Goal: Task Accomplishment & Management: Use online tool/utility

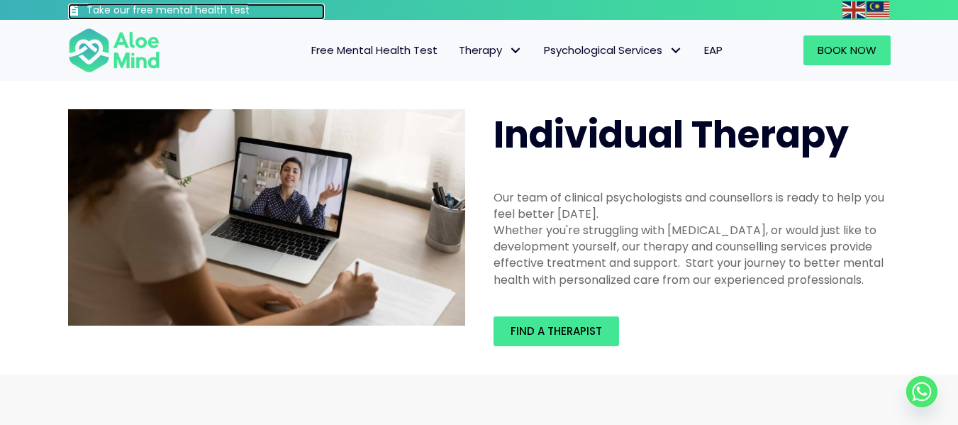
click at [195, 12] on h3 "Take our free mental health test" at bounding box center [205, 11] width 239 height 14
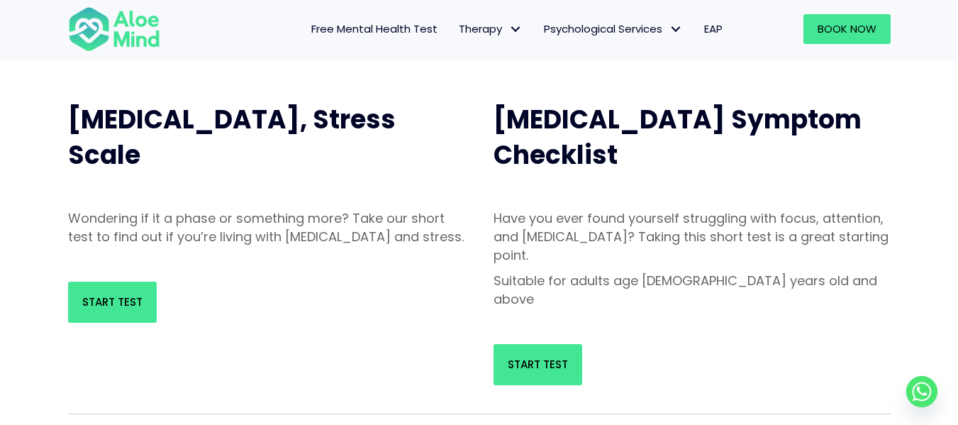
scroll to position [134, 0]
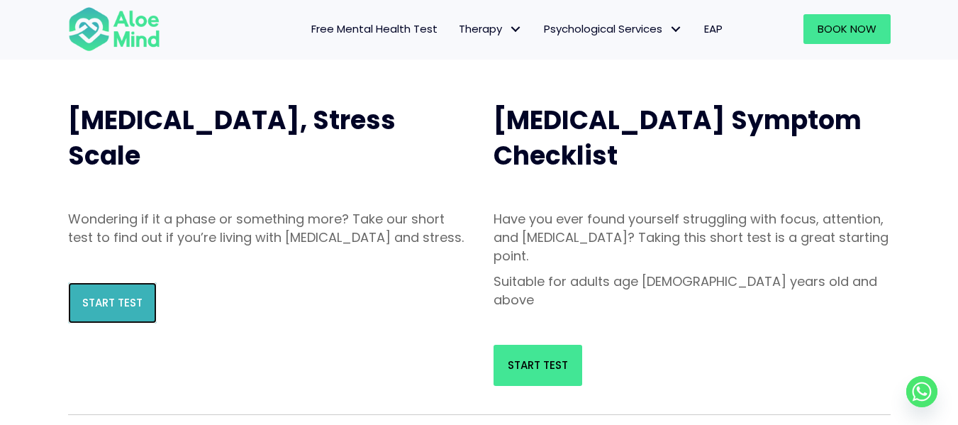
click at [87, 313] on link "Start Test" at bounding box center [112, 302] width 89 height 41
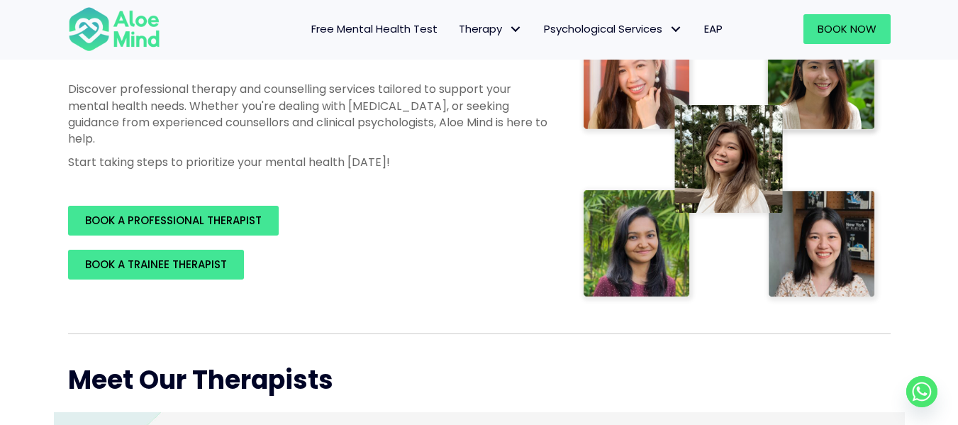
scroll to position [240, 0]
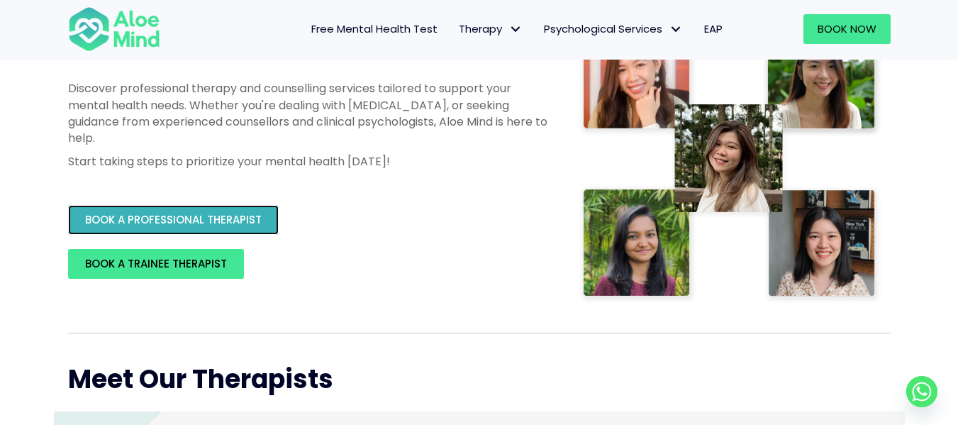
click at [231, 214] on span "BOOK A PROFESSIONAL THERAPIST" at bounding box center [173, 219] width 177 height 15
